Goal: Transaction & Acquisition: Subscribe to service/newsletter

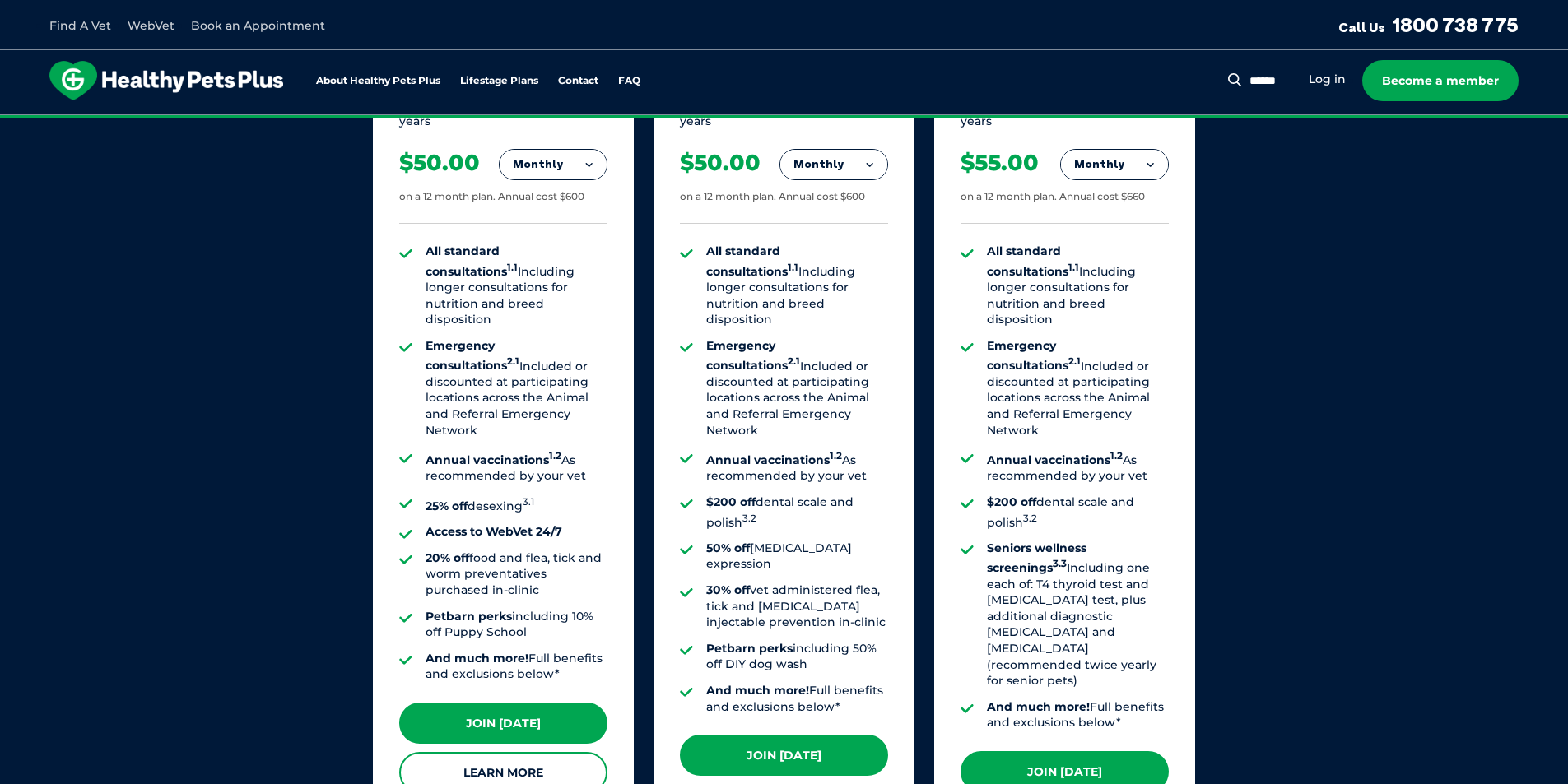
scroll to position [1152, 0]
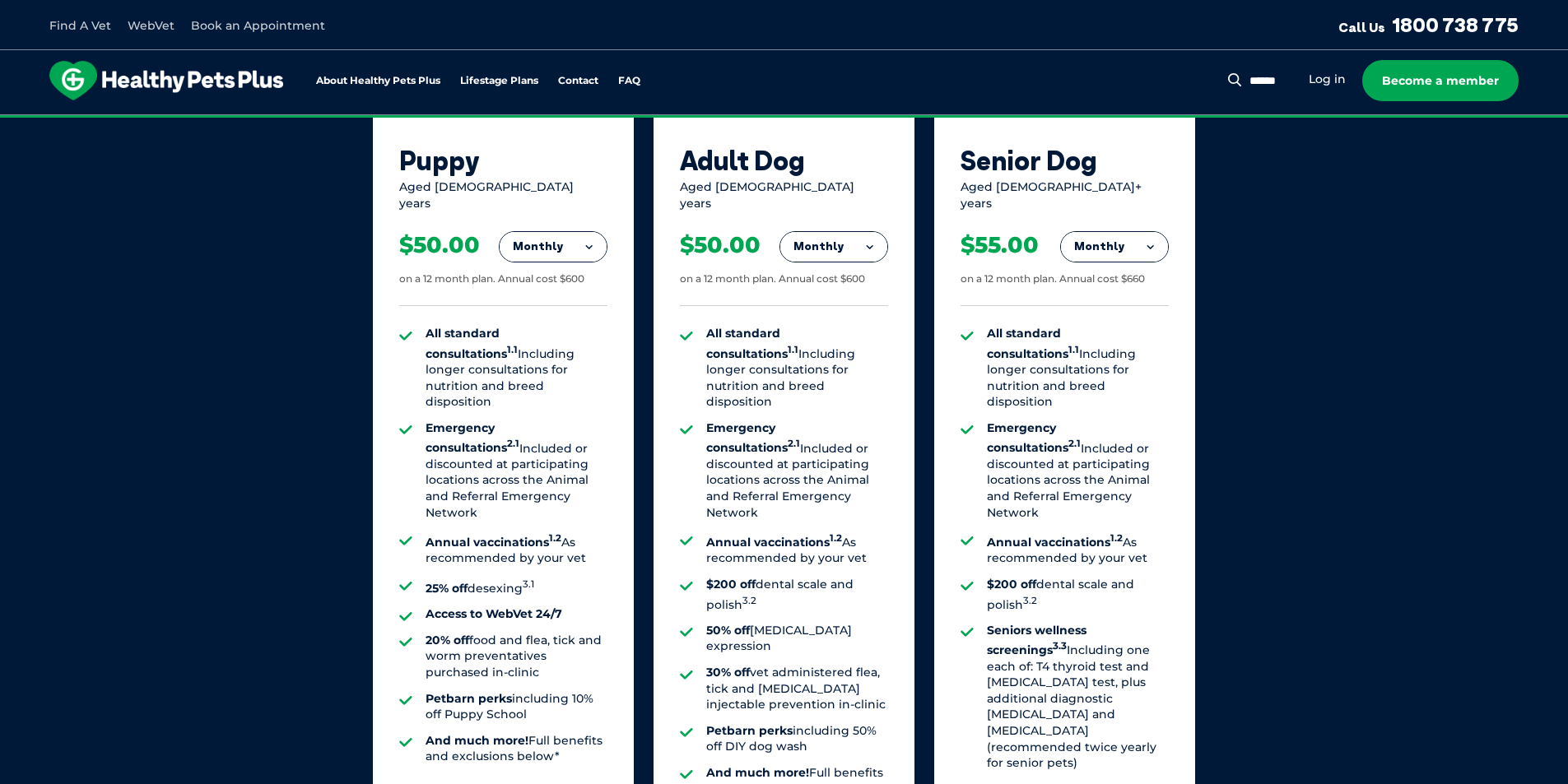
click at [546, 236] on button "Monthly" at bounding box center [554, 247] width 107 height 29
click at [526, 272] on li "Fortnightly" at bounding box center [554, 281] width 107 height 39
click at [548, 232] on button "Fortnightly" at bounding box center [548, 247] width 116 height 29
click at [549, 303] on li "Monthly" at bounding box center [548, 320] width 116 height 39
click at [542, 233] on button "Monthly" at bounding box center [554, 247] width 107 height 29
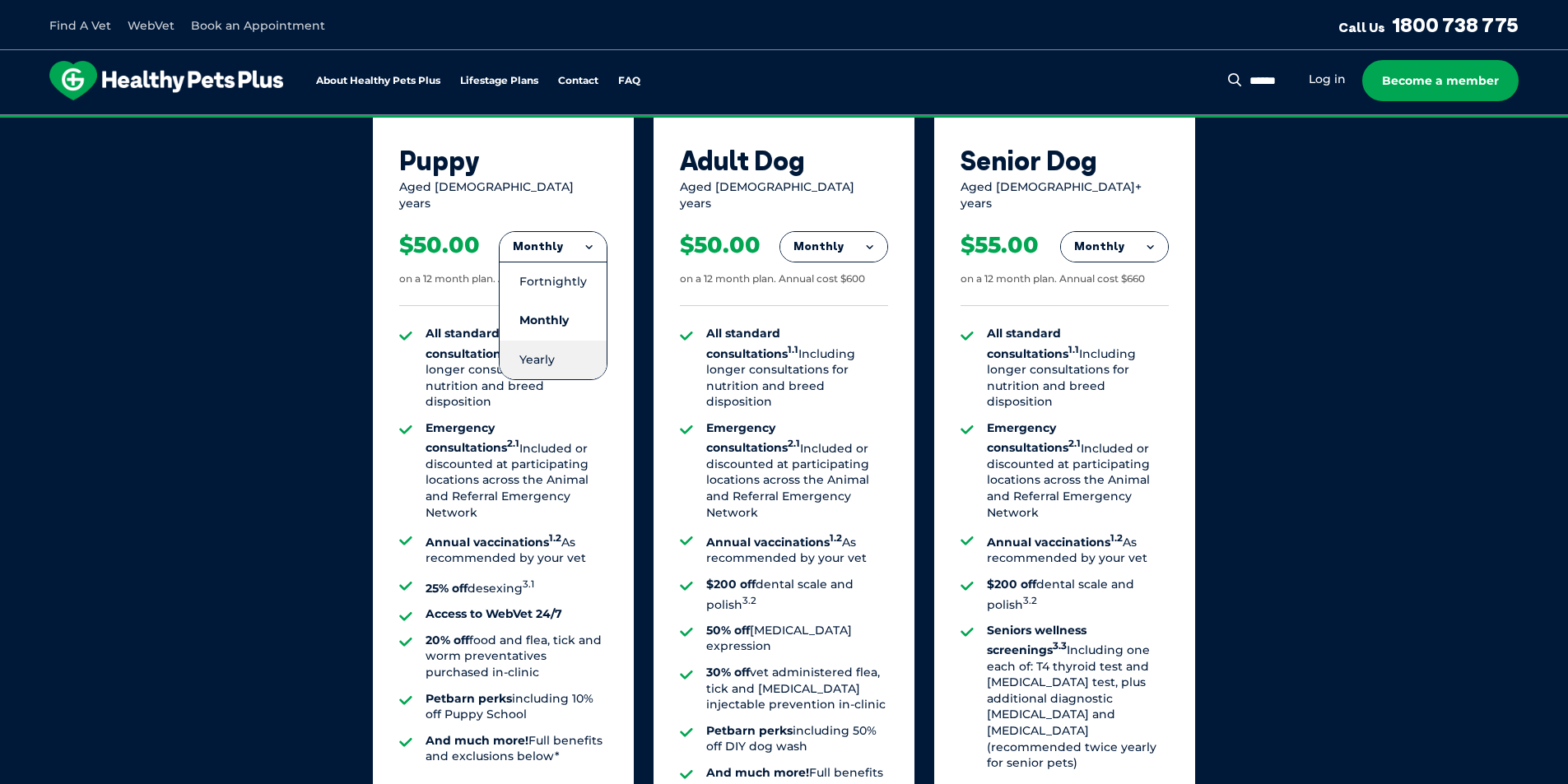
click at [552, 348] on li "Yearly" at bounding box center [554, 360] width 107 height 39
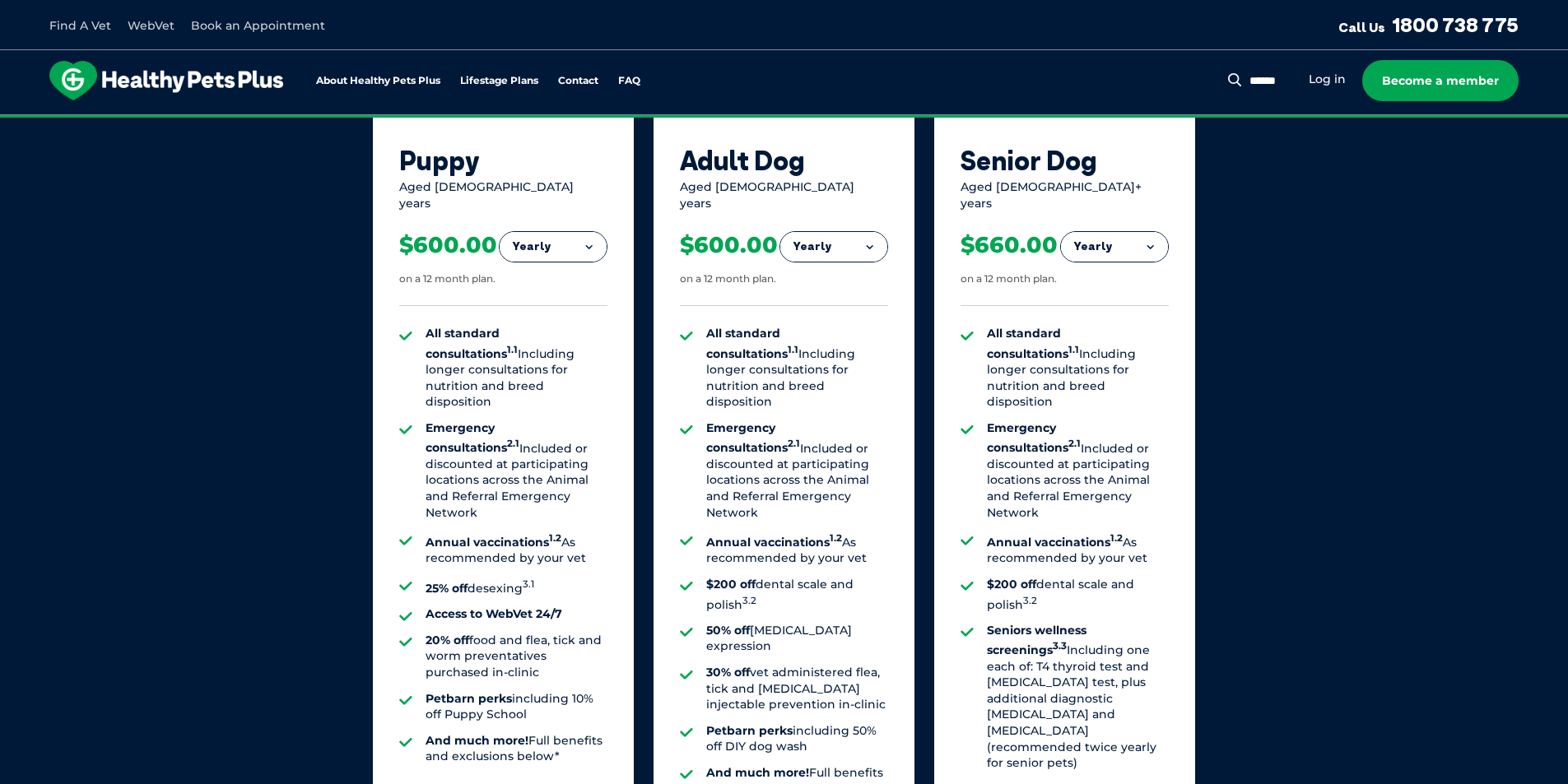
click at [562, 233] on button "Yearly" at bounding box center [554, 247] width 107 height 29
click at [560, 269] on li "Fortnightly" at bounding box center [554, 281] width 107 height 39
click at [546, 237] on button "Fortnightly" at bounding box center [548, 247] width 116 height 29
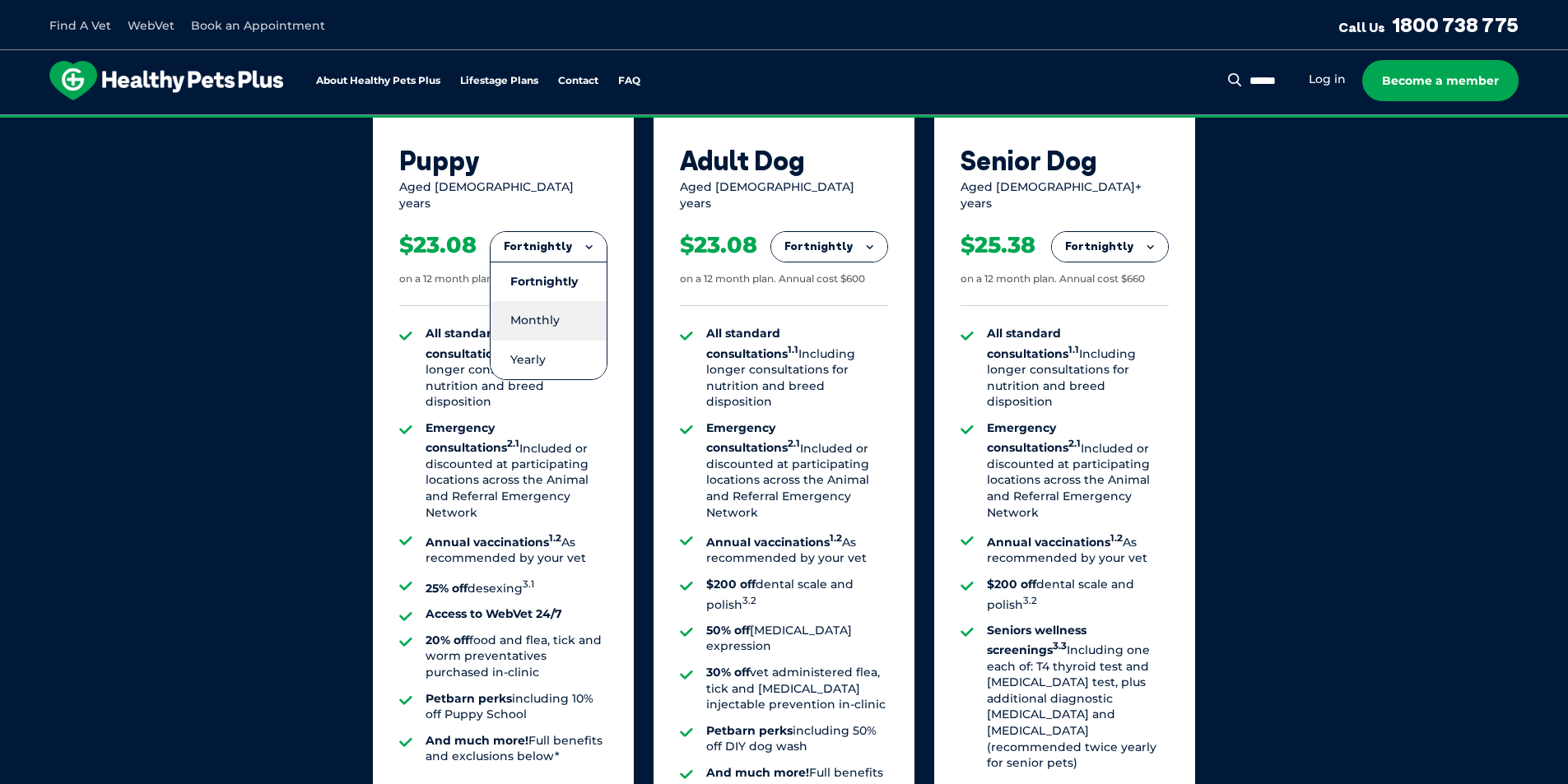
click at [540, 303] on li "Monthly" at bounding box center [548, 320] width 116 height 39
click at [548, 236] on button "Monthly" at bounding box center [554, 247] width 107 height 29
drag, startPoint x: 540, startPoint y: 349, endPoint x: 469, endPoint y: 349, distance: 71.0
click at [540, 349] on li "Yearly" at bounding box center [554, 360] width 107 height 39
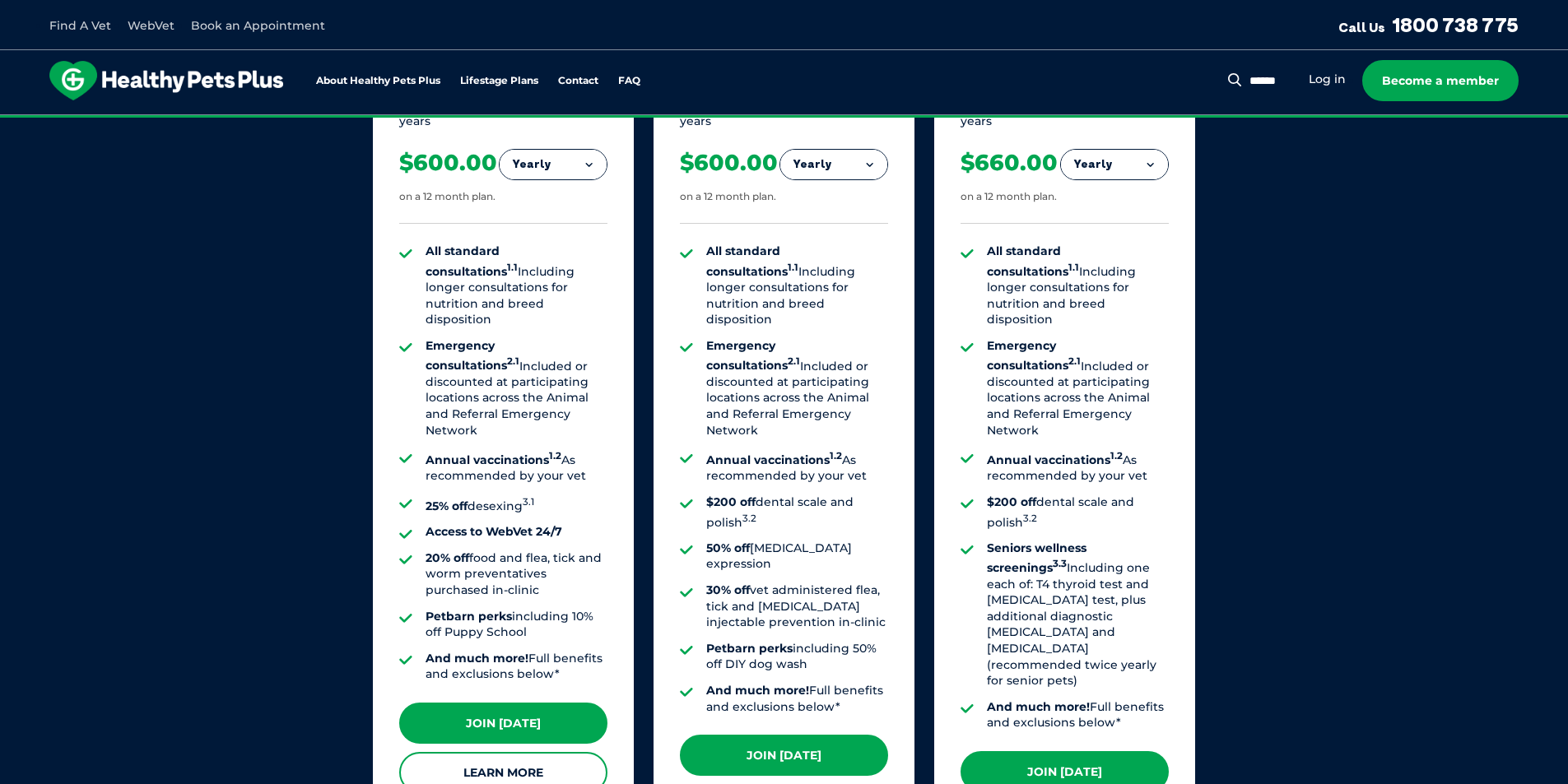
scroll to position [1317, 0]
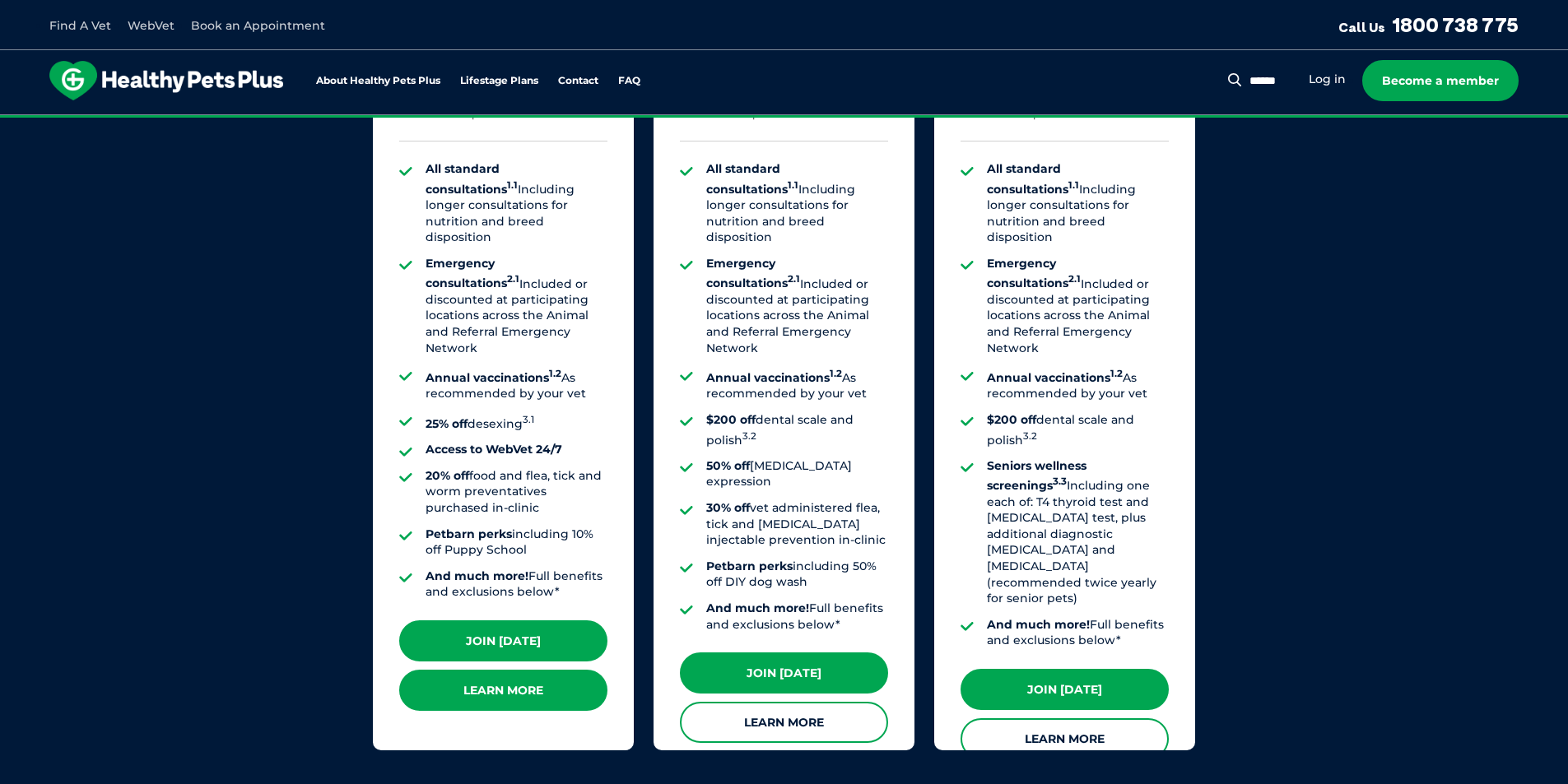
click at [542, 689] on link "Learn More" at bounding box center [503, 690] width 208 height 41
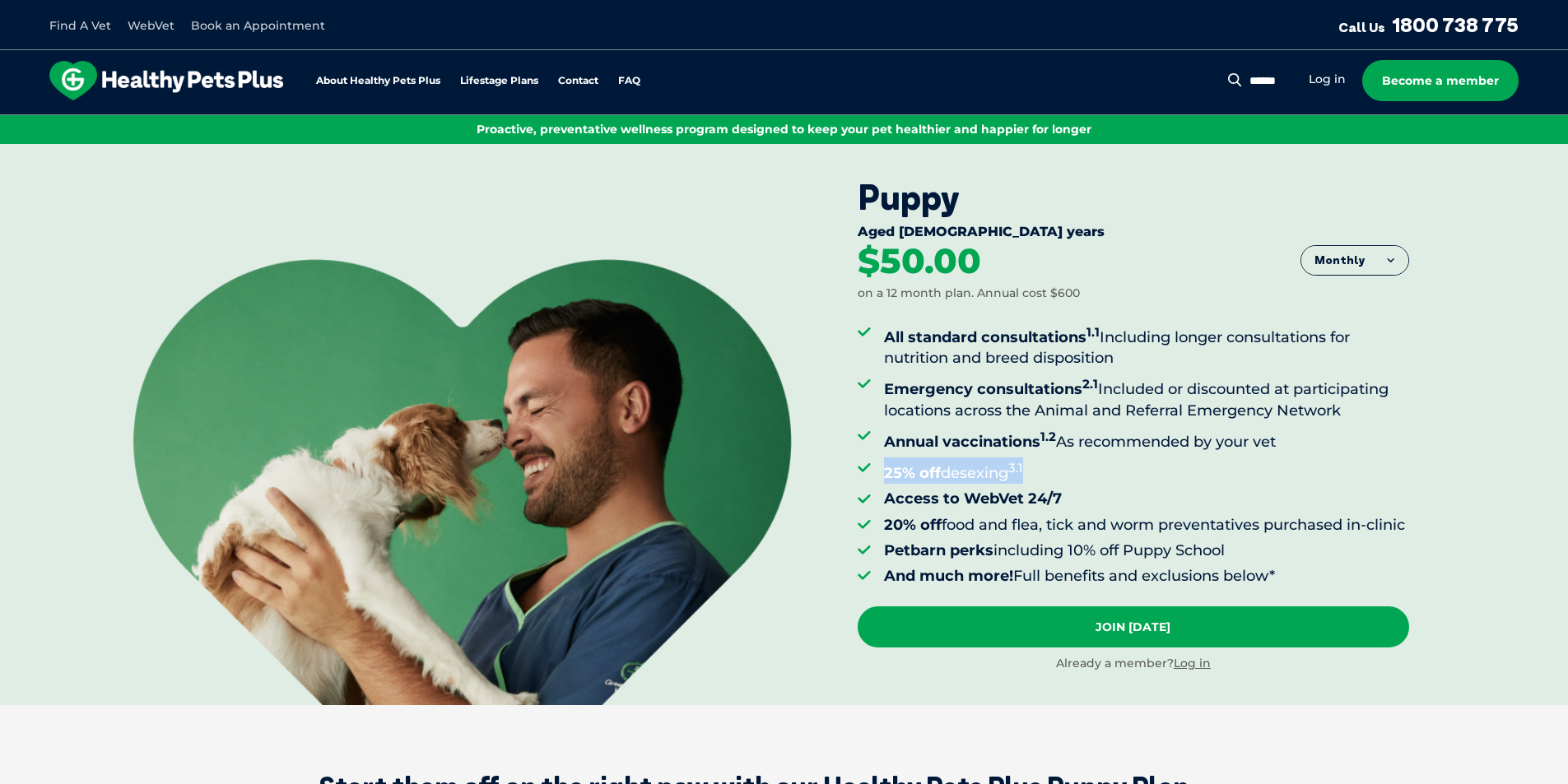
drag, startPoint x: 1040, startPoint y: 473, endPoint x: 879, endPoint y: 473, distance: 161.0
click at [879, 473] on ul "All standard consultations 1.1 Including longer consultations for nutrition and…" at bounding box center [1133, 454] width 552 height 265
